Goal: Transaction & Acquisition: Purchase product/service

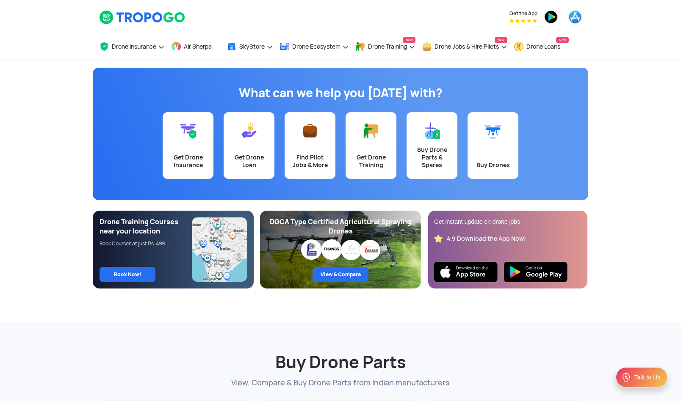
click at [234, 244] on div "Drone Training Courses near your location Book Courses at just Rs. 499 Book Now!" at bounding box center [172, 233] width 147 height 30
click at [362, 229] on div "DGCA Type Certified Agricultural Spraying Drones" at bounding box center [340, 227] width 147 height 19
click at [361, 255] on div "DGCA Type Certified Agricultural Spraying Drones View & Compare" at bounding box center [340, 250] width 161 height 78
click at [485, 251] on div "Get instant update on drone jobs 4.9 Download the App Now!" at bounding box center [507, 250] width 161 height 78
click at [483, 238] on div "4.9 Download the App Now!" at bounding box center [486, 239] width 79 height 8
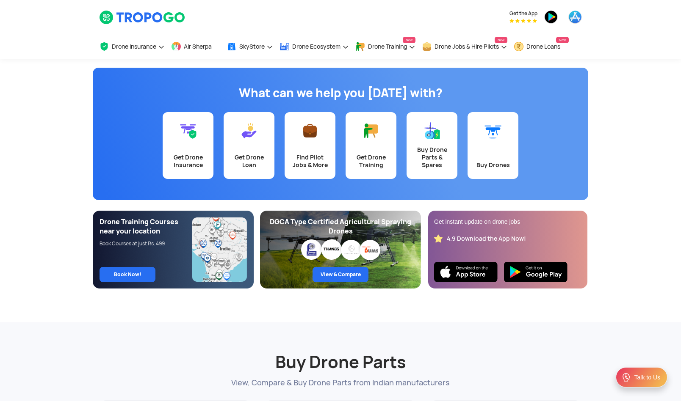
click at [478, 211] on div "Get instant update on drone jobs 4.9 Download the App Now!" at bounding box center [507, 250] width 161 height 78
click at [204, 47] on span "Air Sherpa" at bounding box center [198, 46] width 28 height 7
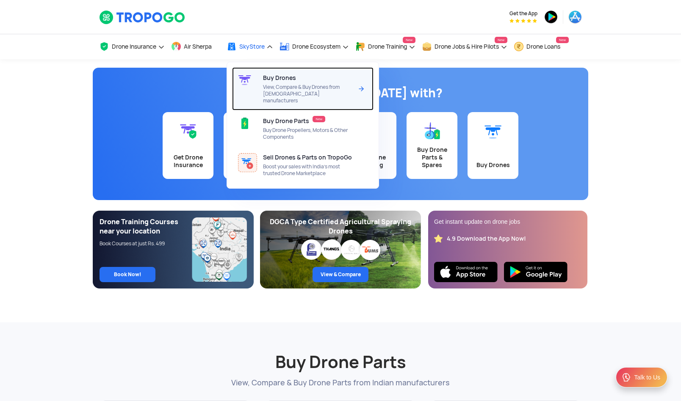
click at [287, 85] on span "View, Compare & Buy Drones from [DEMOGRAPHIC_DATA] manufacturers" at bounding box center [307, 94] width 89 height 20
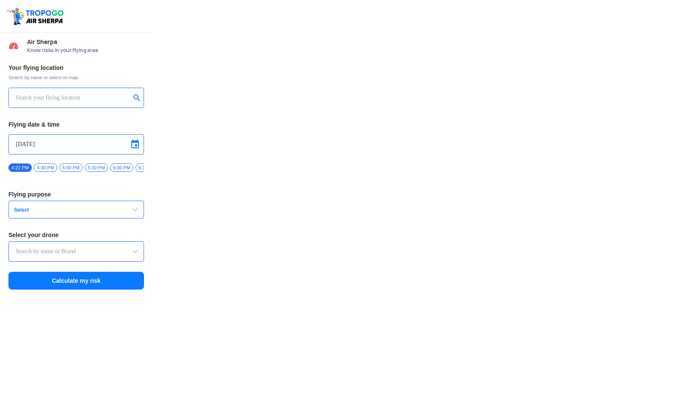
type input "Asteria A200"
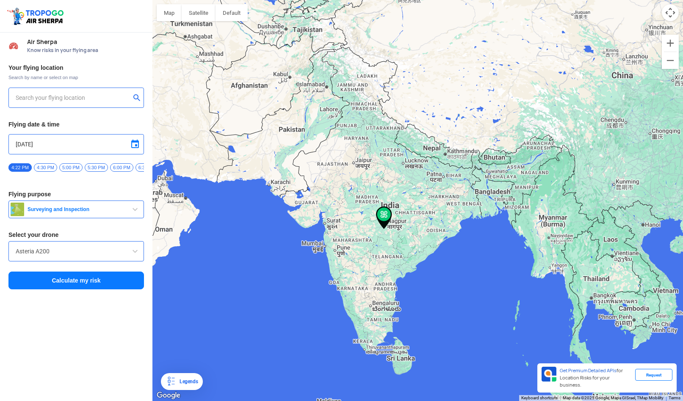
type input "144, Khattalwada, Wadgaon, Maharashtra 272176, India"
click at [104, 27] on div at bounding box center [76, 16] width 152 height 33
click at [107, 257] on input "Asteria A200" at bounding box center [76, 251] width 121 height 10
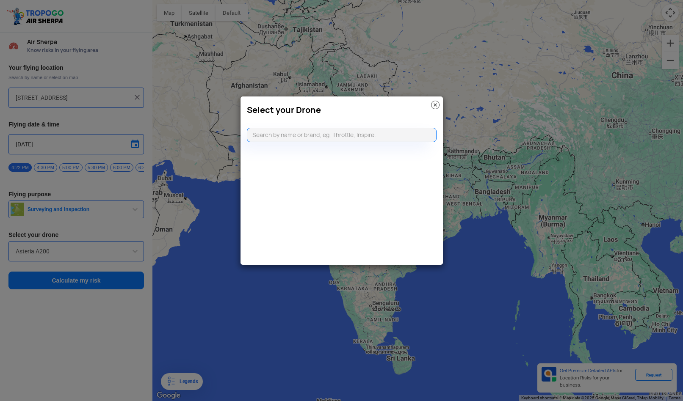
click at [294, 195] on div "Select your Drone" at bounding box center [341, 180] width 203 height 169
click at [135, 257] on modal-container "Select your Drone" at bounding box center [341, 200] width 683 height 401
click at [435, 107] on img at bounding box center [435, 105] width 8 height 8
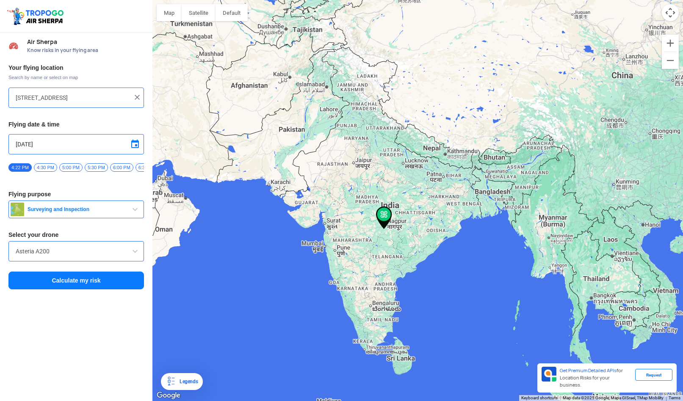
click at [135, 254] on span at bounding box center [135, 251] width 10 height 10
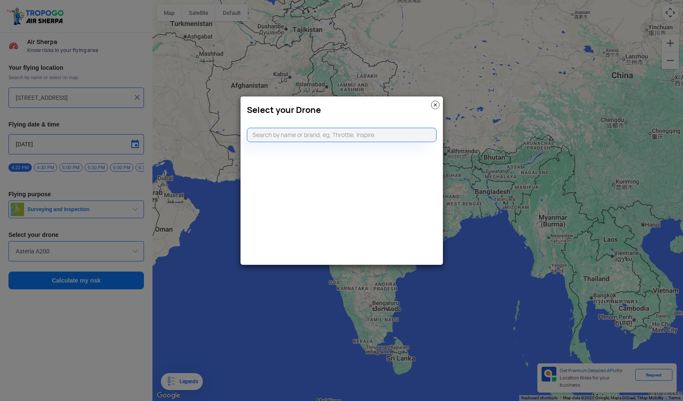
click at [350, 146] on div "Select your Drone" at bounding box center [341, 180] width 203 height 169
click at [435, 104] on img at bounding box center [435, 105] width 8 height 8
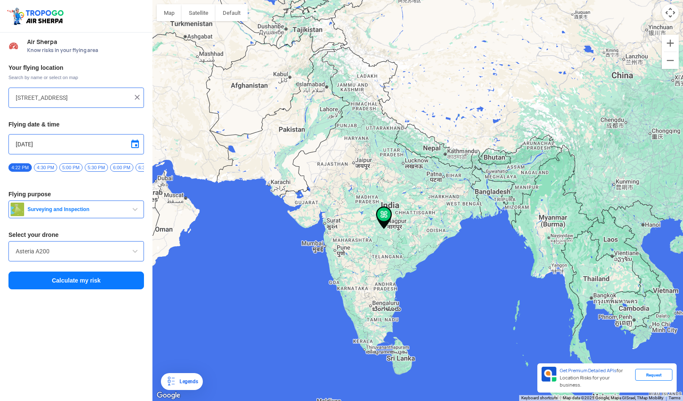
click at [83, 16] on div at bounding box center [76, 16] width 152 height 33
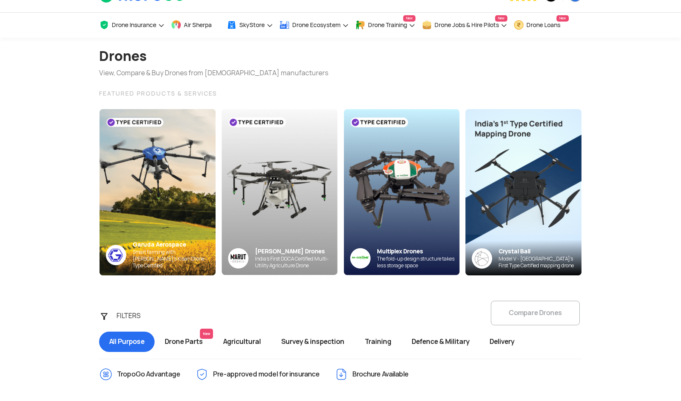
scroll to position [31, 0]
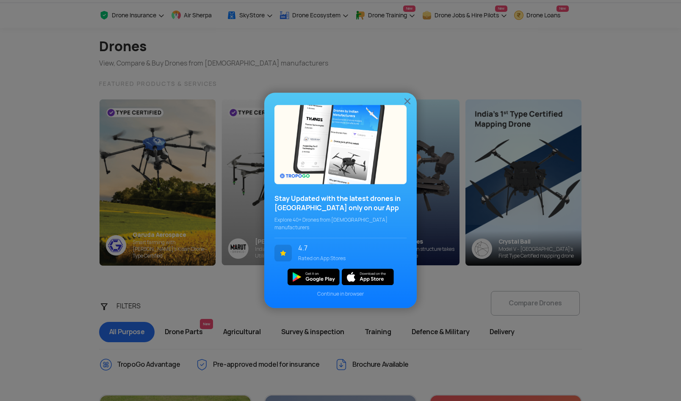
click at [410, 104] on img at bounding box center [407, 101] width 10 height 10
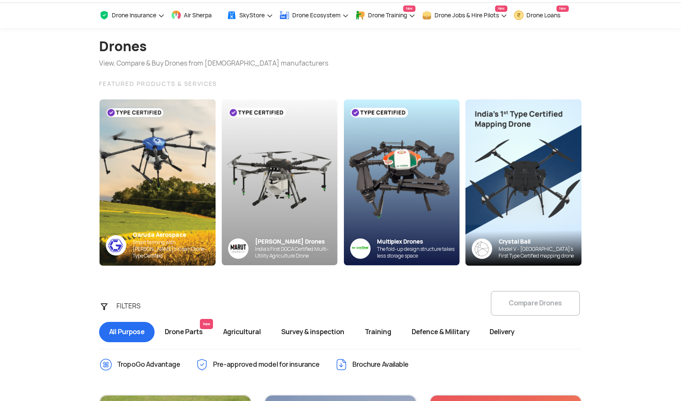
click at [605, 133] on section "Drones View, Compare & Buy Drones from Indian manufacturers FEATURED PRODUCTS &…" at bounding box center [340, 147] width 681 height 238
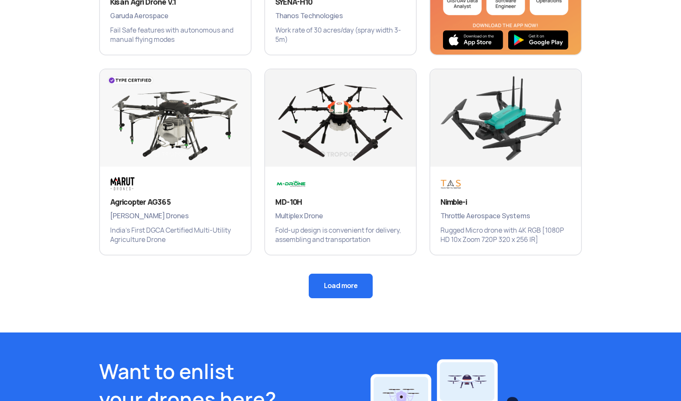
scroll to position [578, 0]
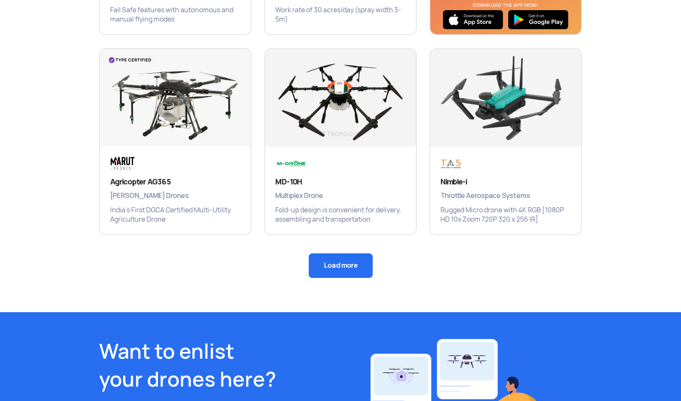
click at [351, 262] on button "Load more" at bounding box center [341, 266] width 64 height 25
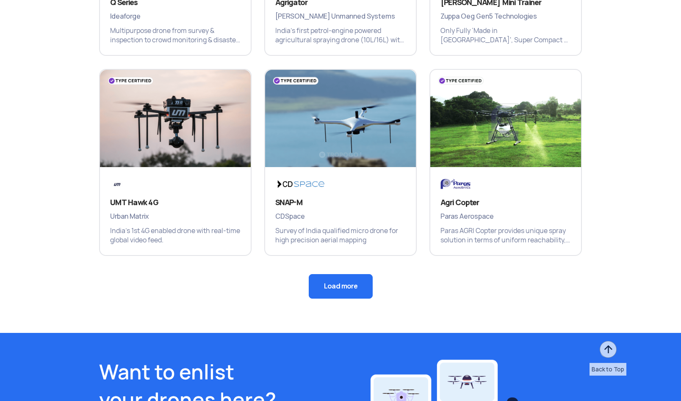
scroll to position [1021, 0]
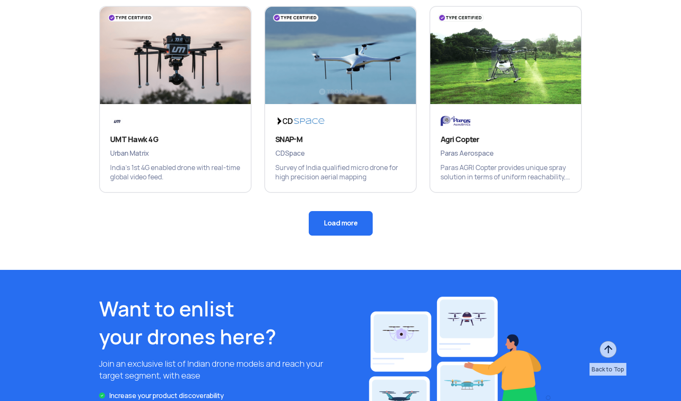
click at [350, 232] on button "Load more" at bounding box center [341, 223] width 64 height 25
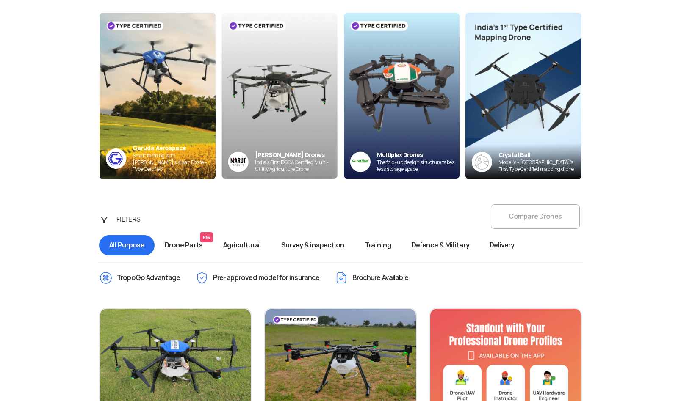
scroll to position [19, 0]
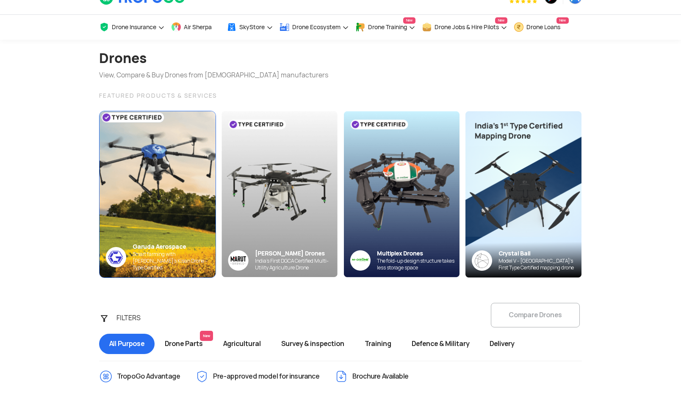
click at [156, 179] on img at bounding box center [157, 194] width 127 height 183
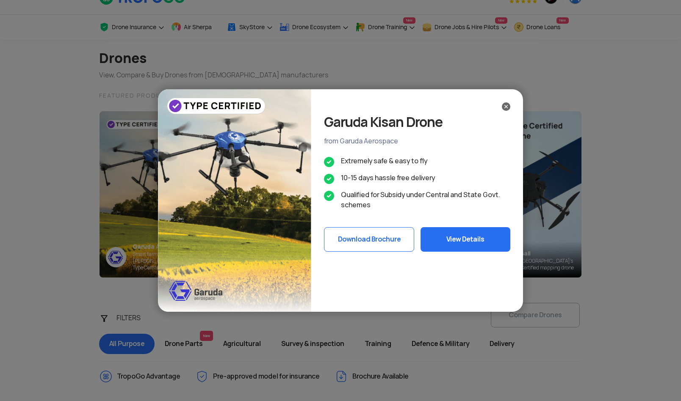
click at [406, 172] on ul "Extremely safe & easy to fly 10-15 days hassle free delivery Qualified for Subs…" at bounding box center [417, 183] width 186 height 54
click at [478, 239] on button "View Details" at bounding box center [465, 239] width 90 height 25
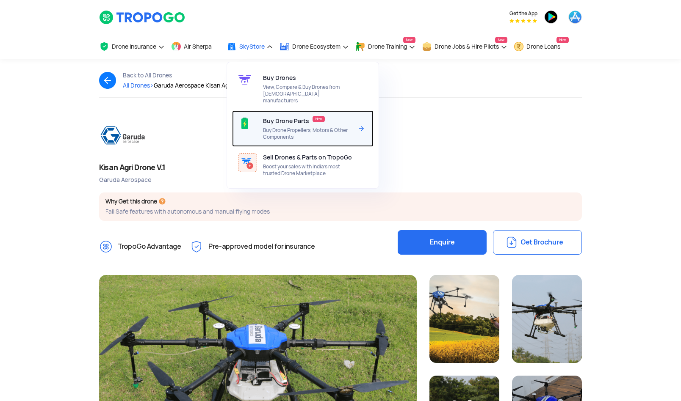
click at [286, 127] on span "Buy Drone Propellers, Motors & Other Components" at bounding box center [307, 134] width 89 height 14
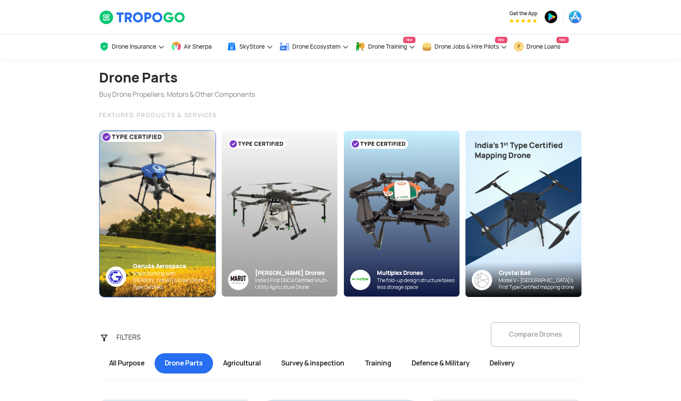
click at [163, 152] on img at bounding box center [157, 213] width 127 height 183
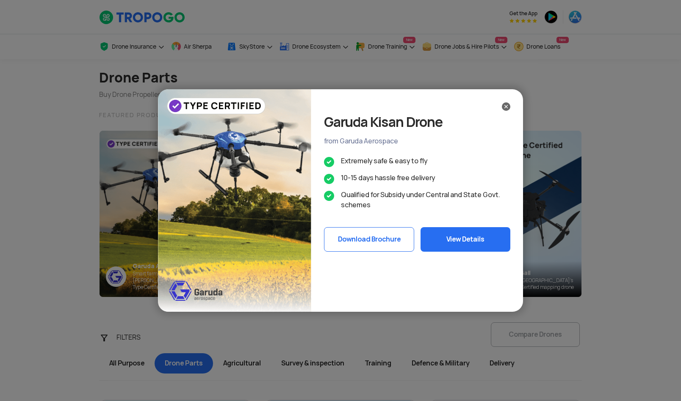
click at [458, 235] on button "View Details" at bounding box center [465, 239] width 90 height 25
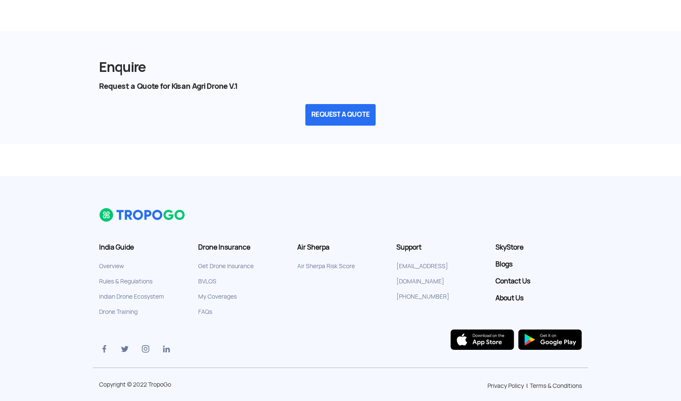
scroll to position [1101, 0]
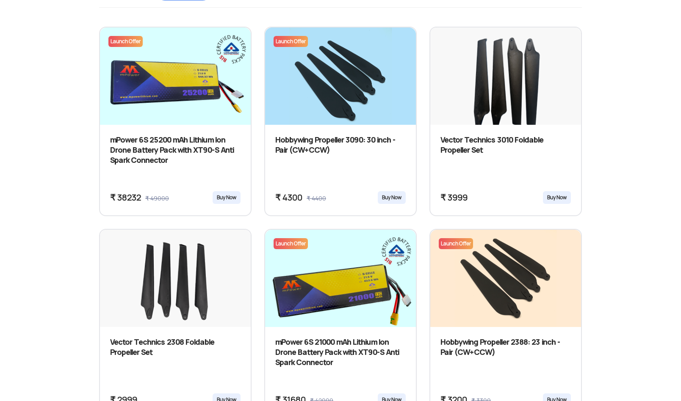
scroll to position [381, 0]
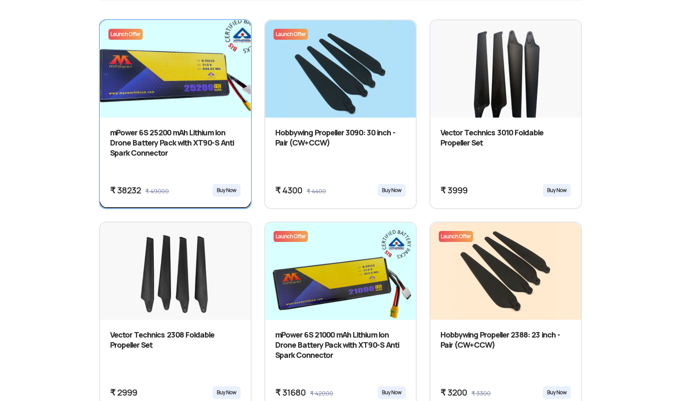
click at [194, 98] on img at bounding box center [175, 73] width 181 height 127
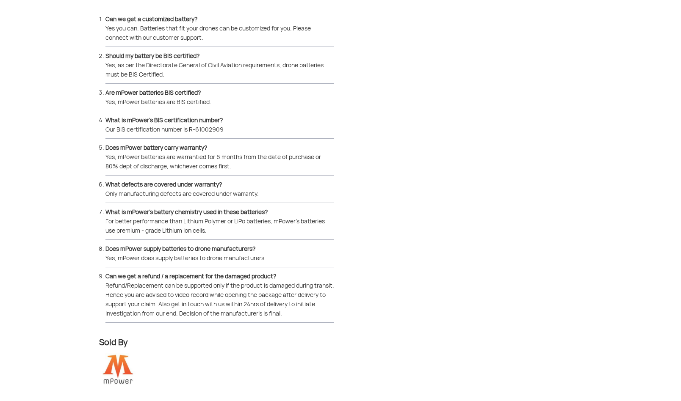
scroll to position [1118, 0]
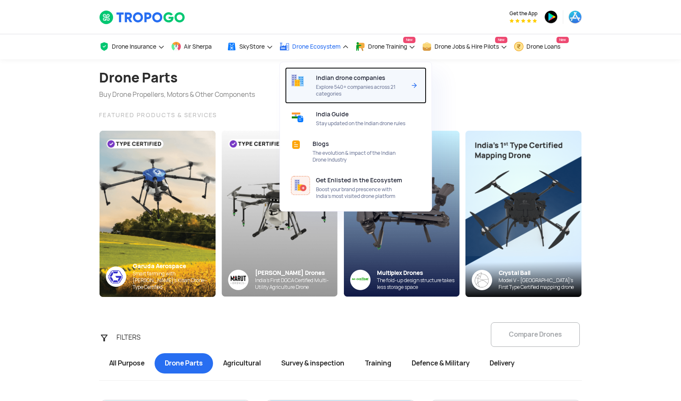
click at [378, 90] on span "Explore 540+ companies across 21 categories" at bounding box center [360, 91] width 89 height 14
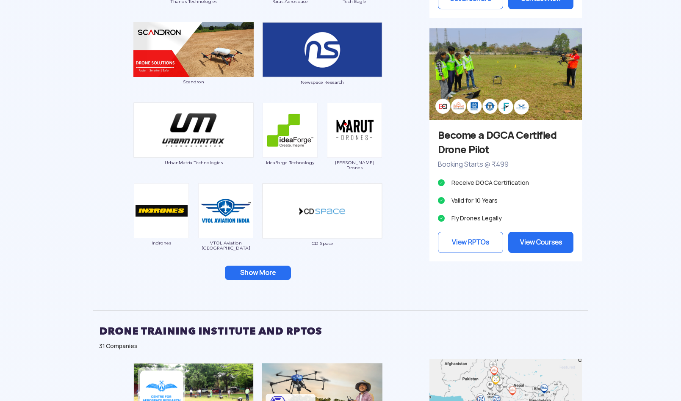
scroll to position [763, 0]
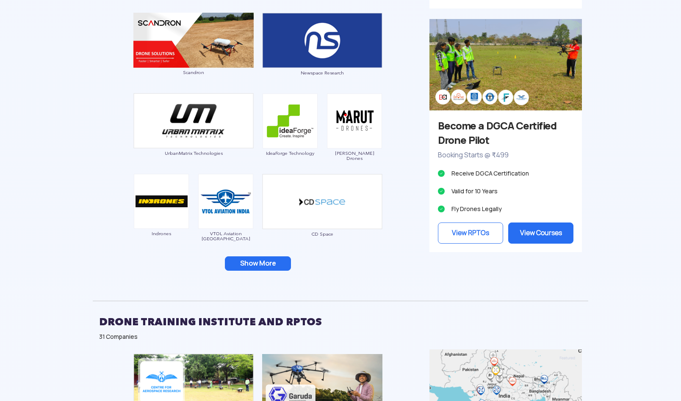
click at [282, 258] on button "Show More" at bounding box center [258, 264] width 66 height 14
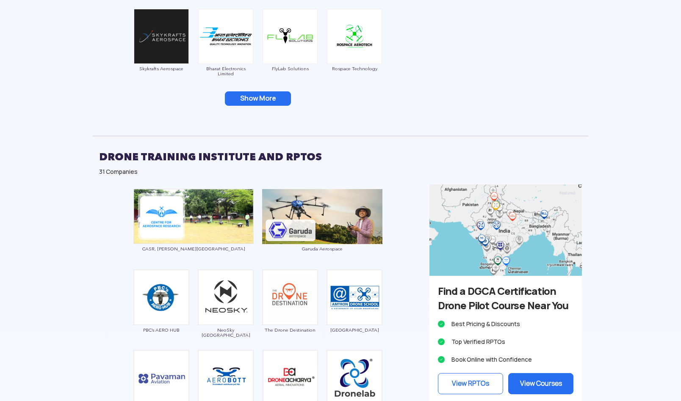
scroll to position [1091, 0]
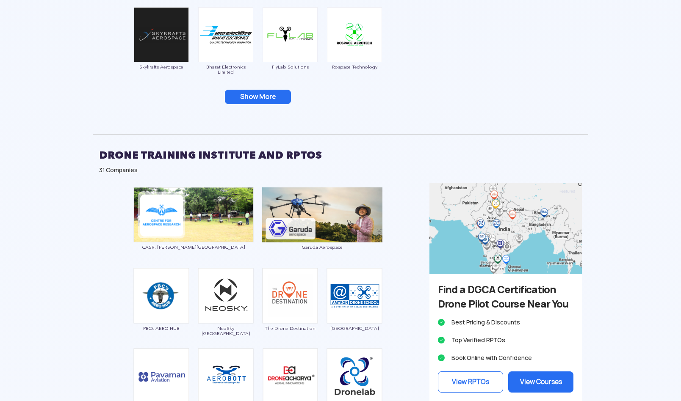
click at [264, 99] on button "Show More" at bounding box center [258, 97] width 66 height 14
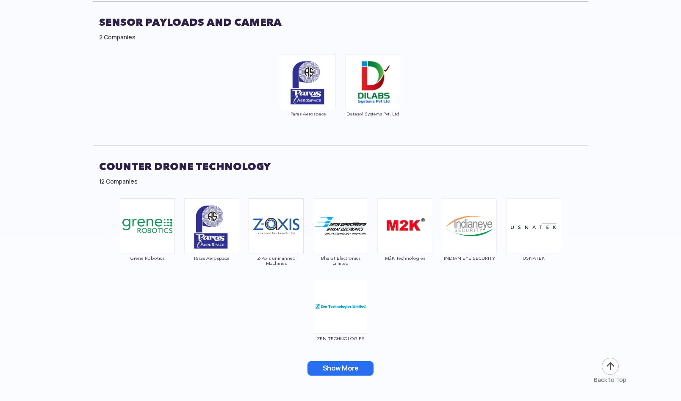
scroll to position [3611, 0]
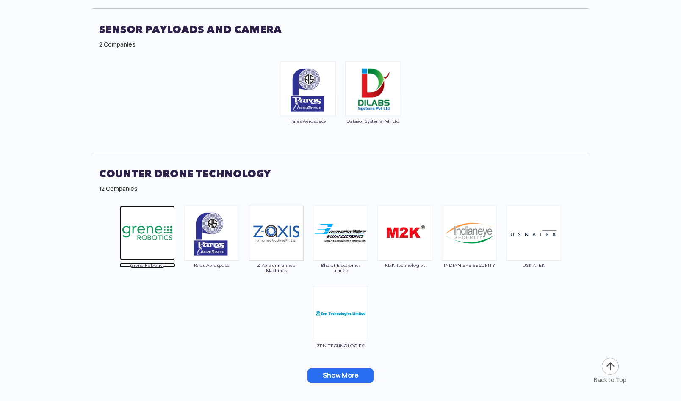
click at [158, 224] on img at bounding box center [147, 233] width 55 height 55
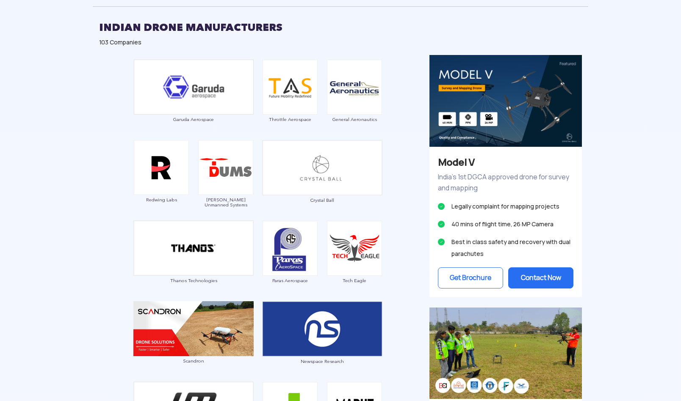
scroll to position [0, 0]
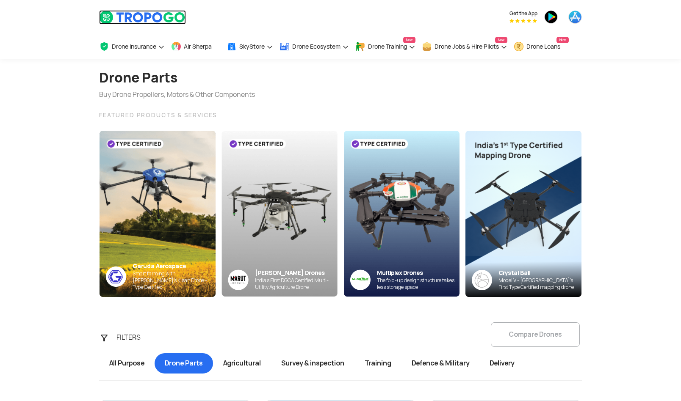
click at [162, 15] on img at bounding box center [142, 17] width 87 height 14
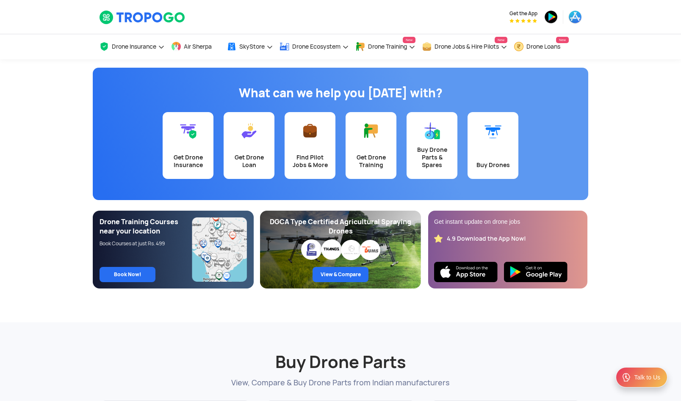
click at [401, 20] on div "Get the App" at bounding box center [423, 17] width 318 height 34
